Goal: Information Seeking & Learning: Find specific fact

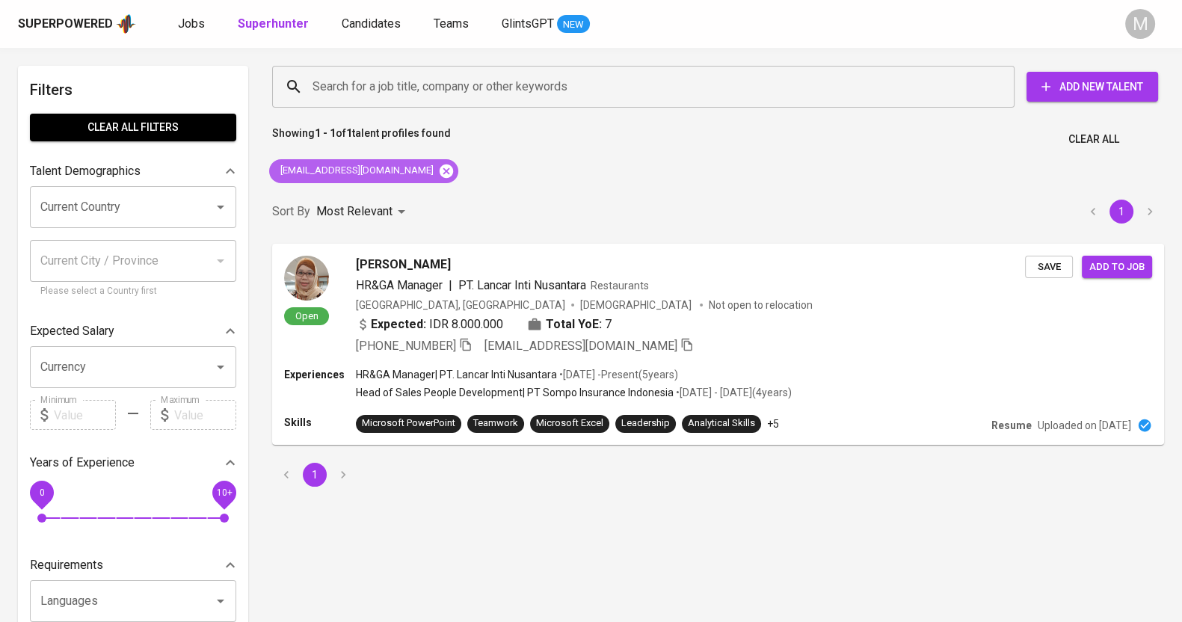
click at [440, 168] on icon at bounding box center [446, 170] width 13 height 13
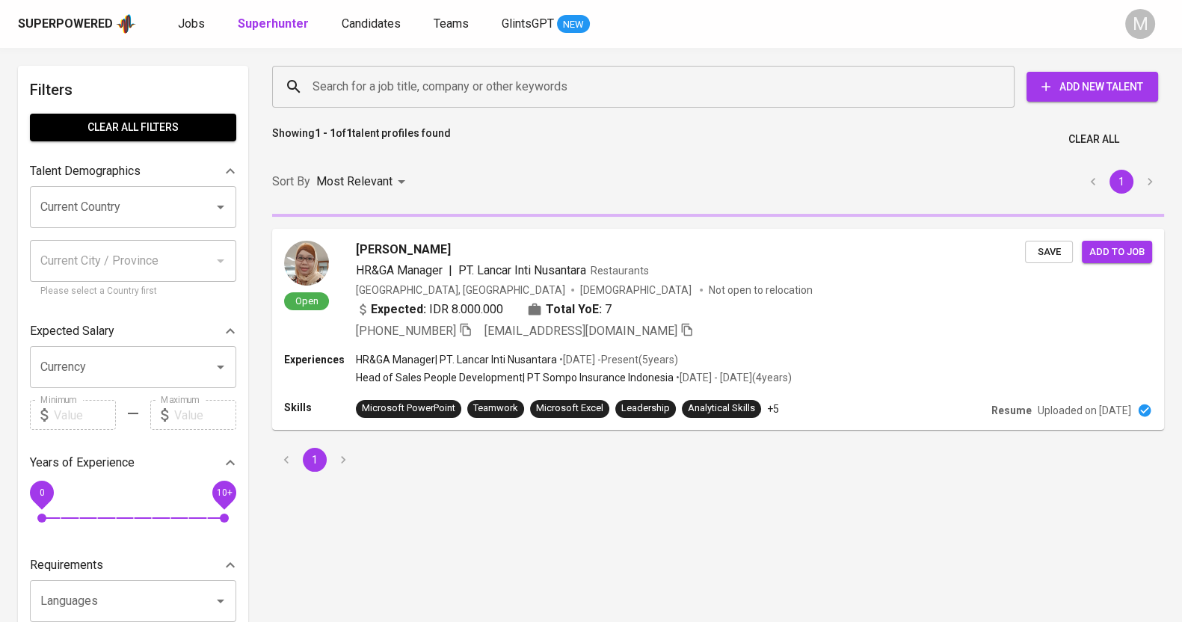
click at [475, 80] on input "Search for a job title, company or other keywords" at bounding box center [647, 87] width 677 height 28
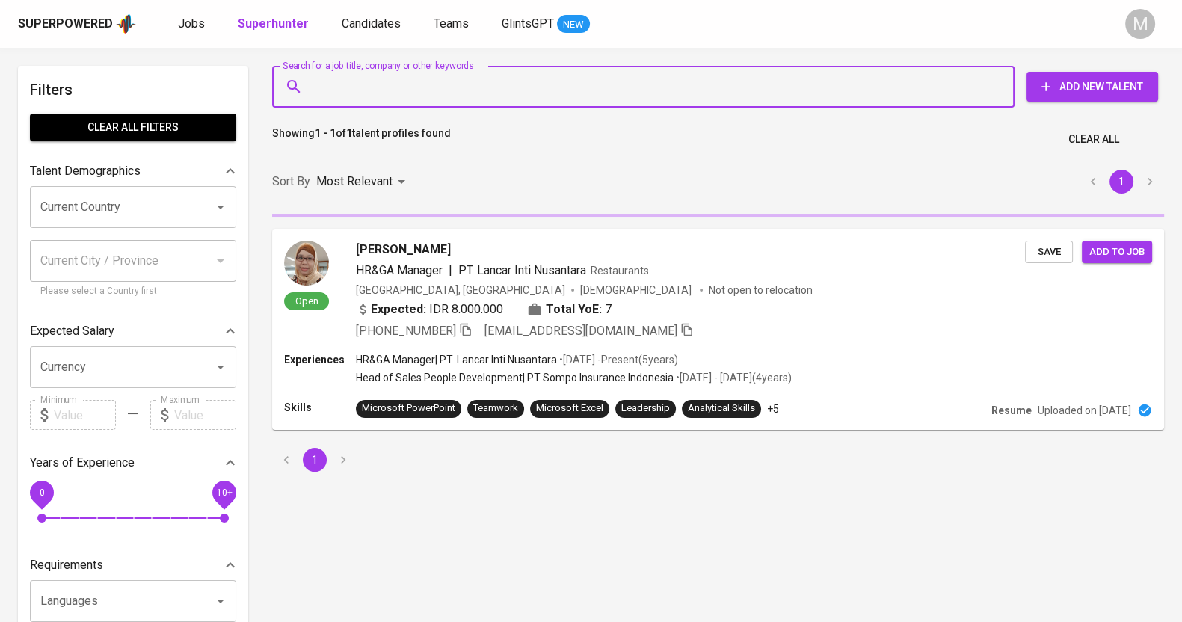
paste input "[PERSON_NAME][EMAIL_ADDRESS][DOMAIN_NAME]"
type input "[PERSON_NAME][EMAIL_ADDRESS][DOMAIN_NAME]"
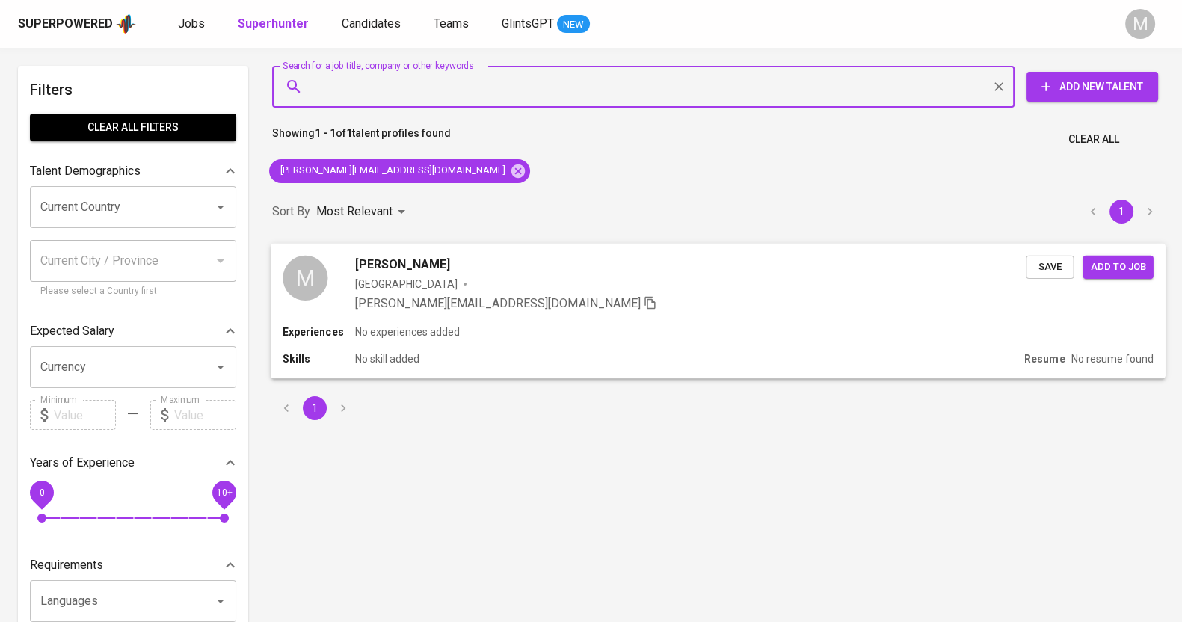
click at [431, 341] on div "Experiences No experiences added Skills No skill added Resume No resume found" at bounding box center [718, 351] width 895 height 54
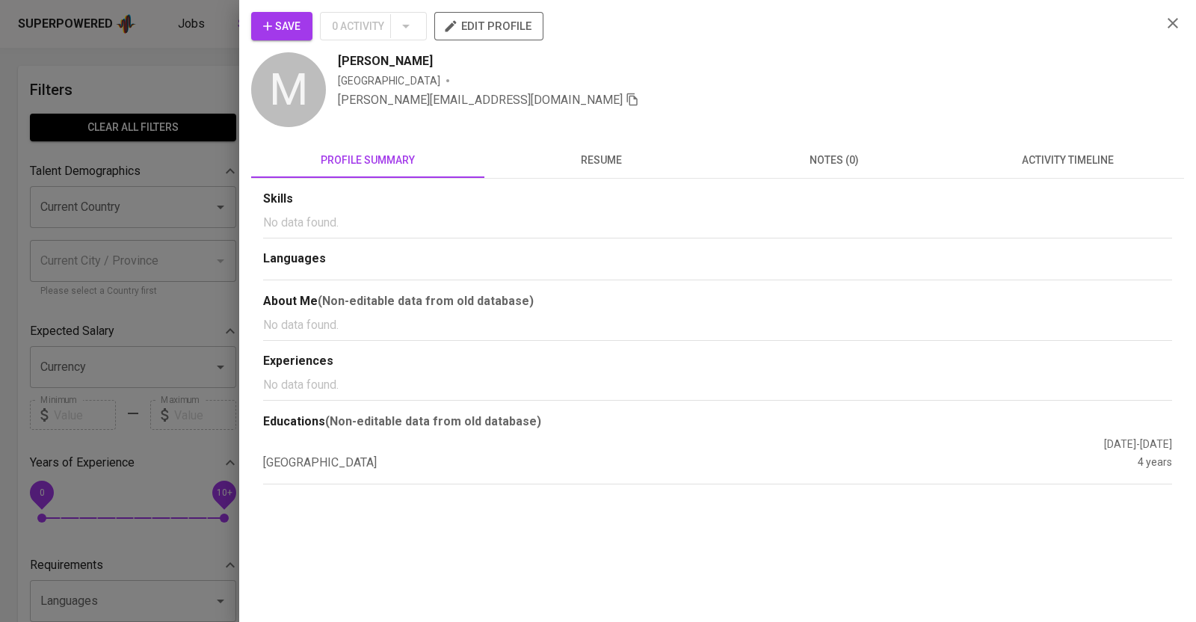
click at [1177, 18] on icon "button" at bounding box center [1173, 23] width 18 height 18
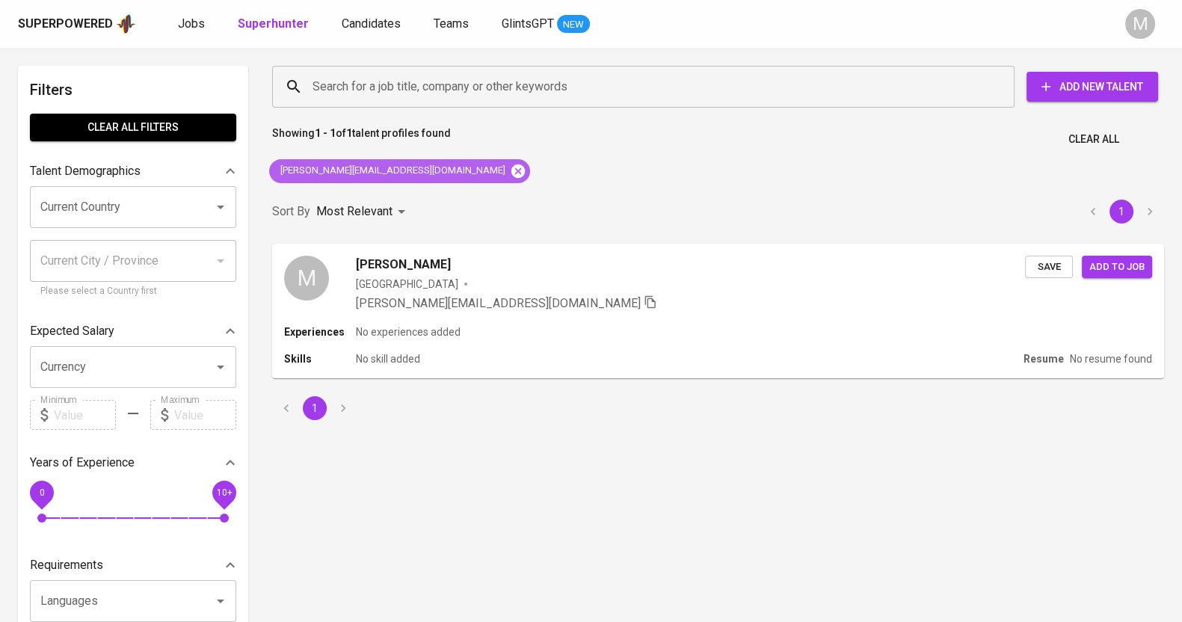
click at [511, 167] on icon at bounding box center [517, 170] width 13 height 13
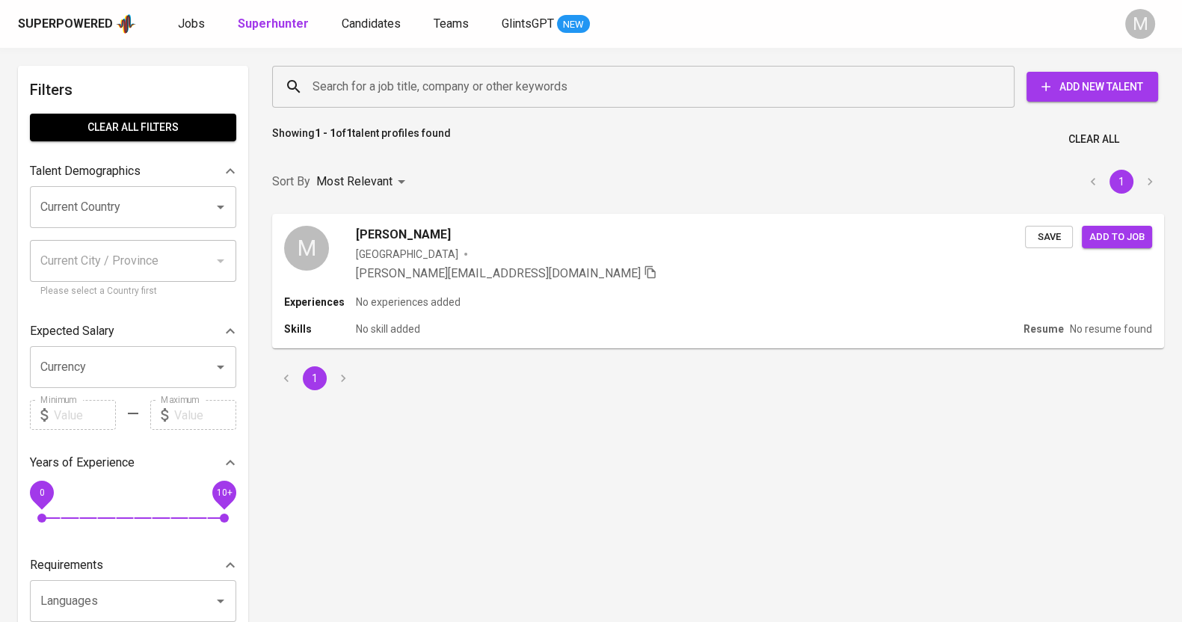
click at [447, 85] on input "Search for a job title, company or other keywords" at bounding box center [647, 87] width 677 height 28
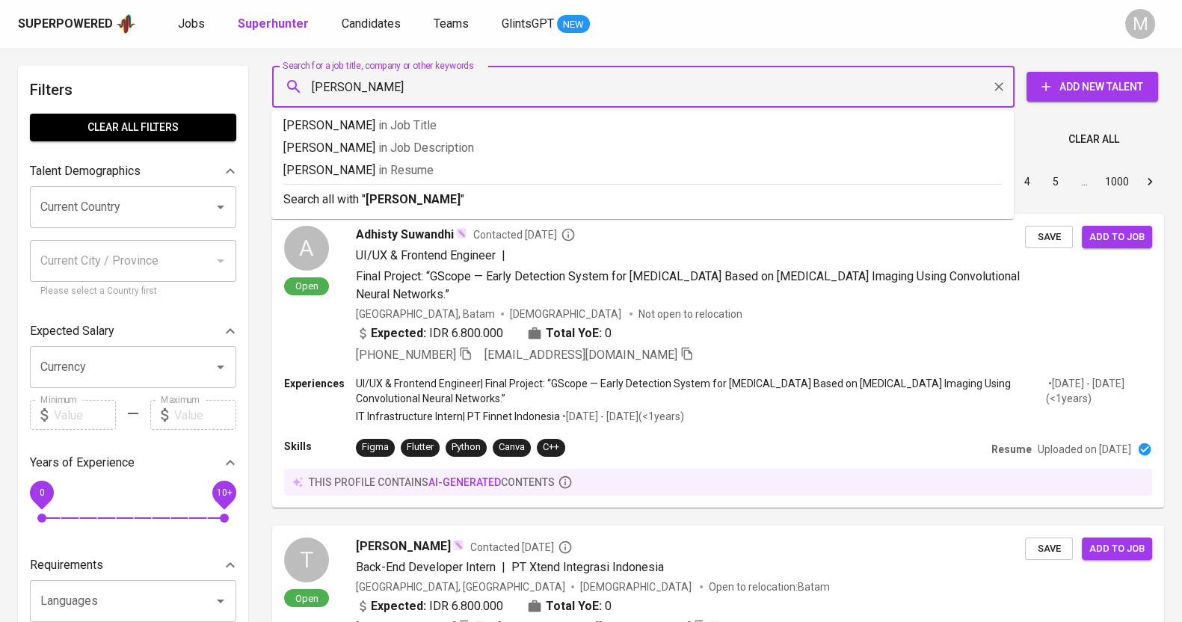
type input "[PERSON_NAME]"
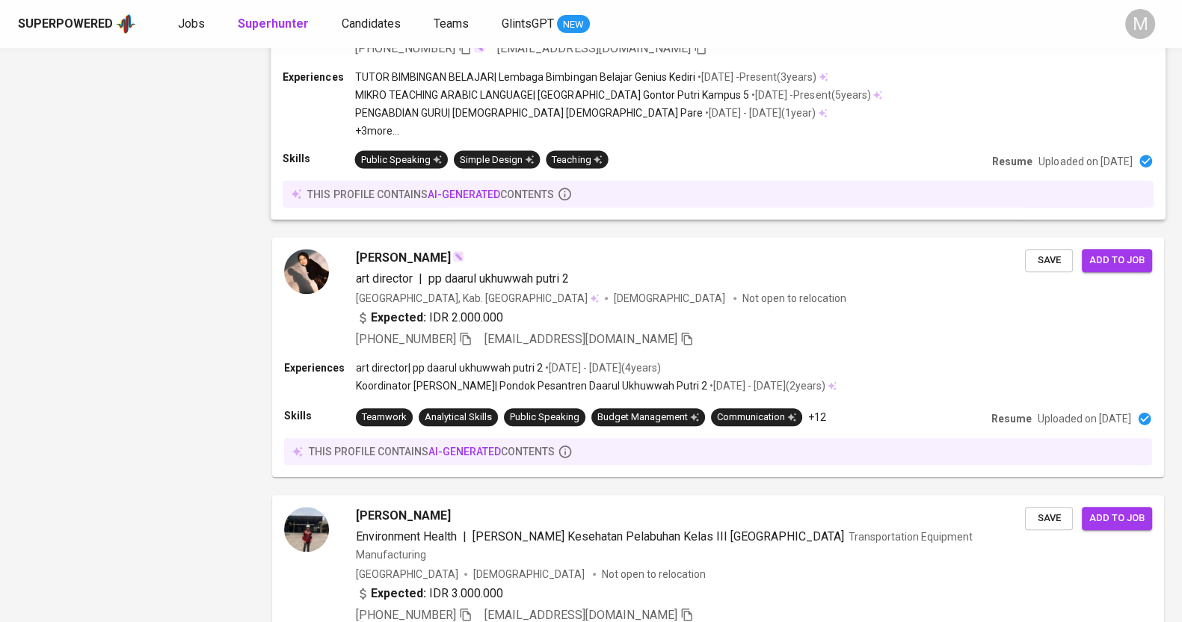
scroll to position [1289, 0]
